Goal: Navigation & Orientation: Find specific page/section

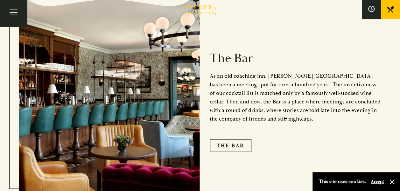
scroll to position [753, 0]
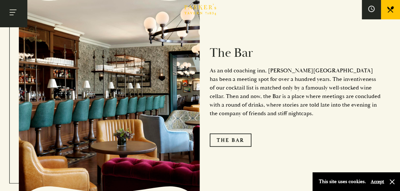
click at [13, 11] on button "Toggle navigation" at bounding box center [13, 13] width 27 height 27
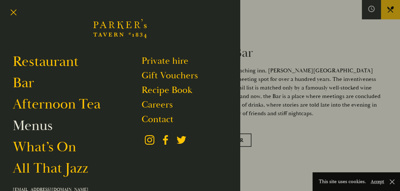
click at [45, 125] on link "Menus" at bounding box center [33, 126] width 40 height 18
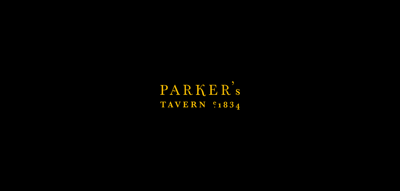
scroll to position [853, 0]
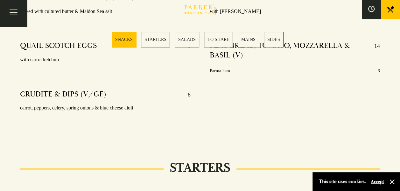
scroll to position [357, 0]
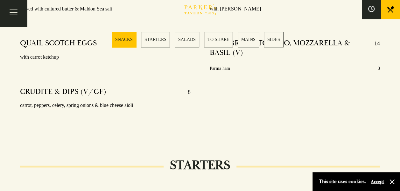
click at [249, 34] on link "MAINS" at bounding box center [247, 40] width 21 height 16
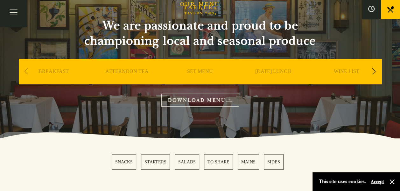
scroll to position [39, 0]
